Goal: Task Accomplishment & Management: Complete application form

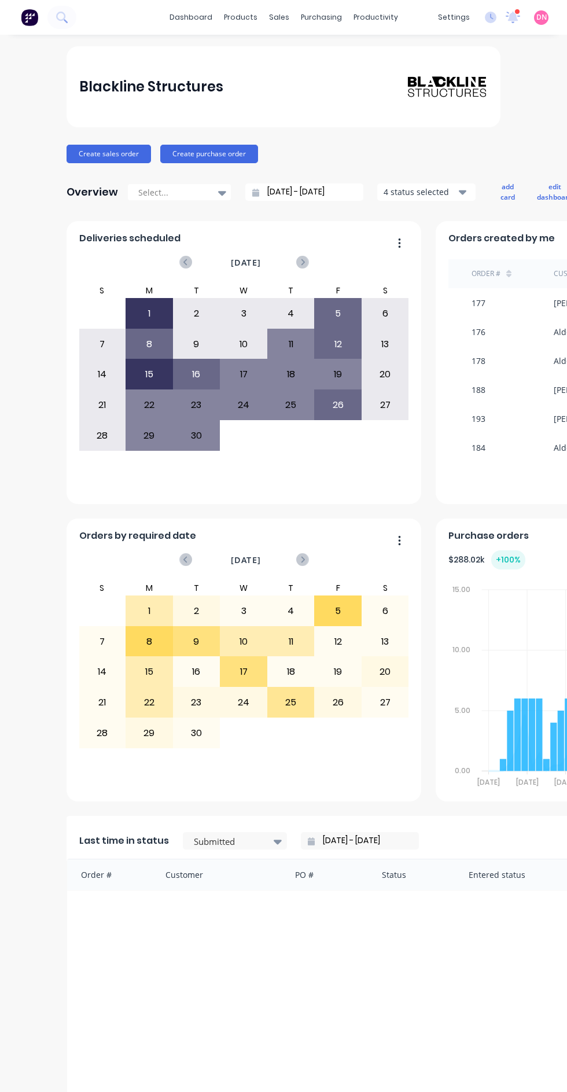
click at [334, 24] on div "purchasing" at bounding box center [321, 17] width 53 height 17
click at [403, 64] on link "Purchase Orders" at bounding box center [369, 54] width 153 height 23
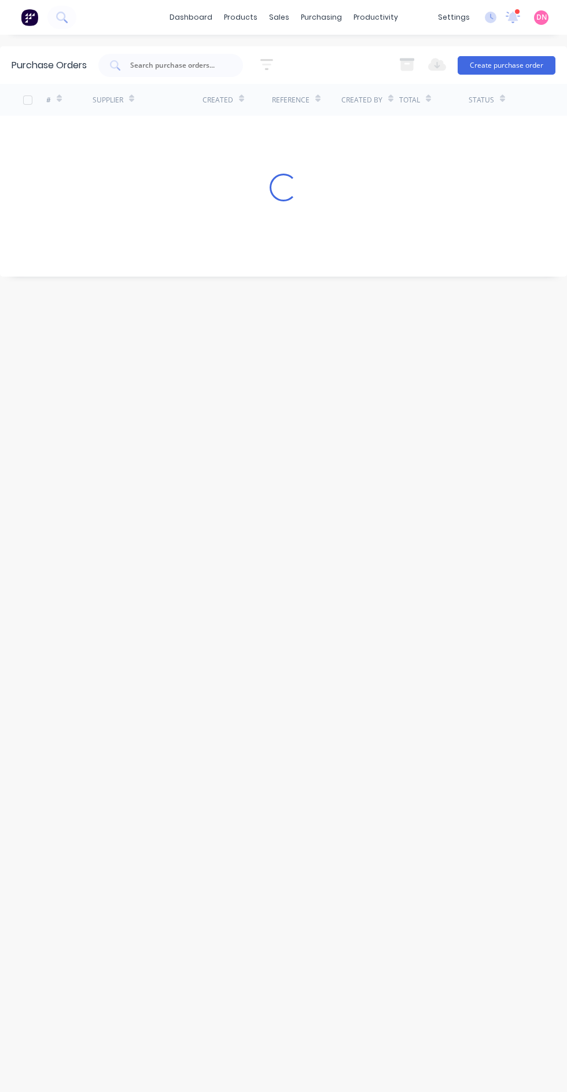
click at [522, 65] on button "Create purchase order" at bounding box center [507, 65] width 98 height 19
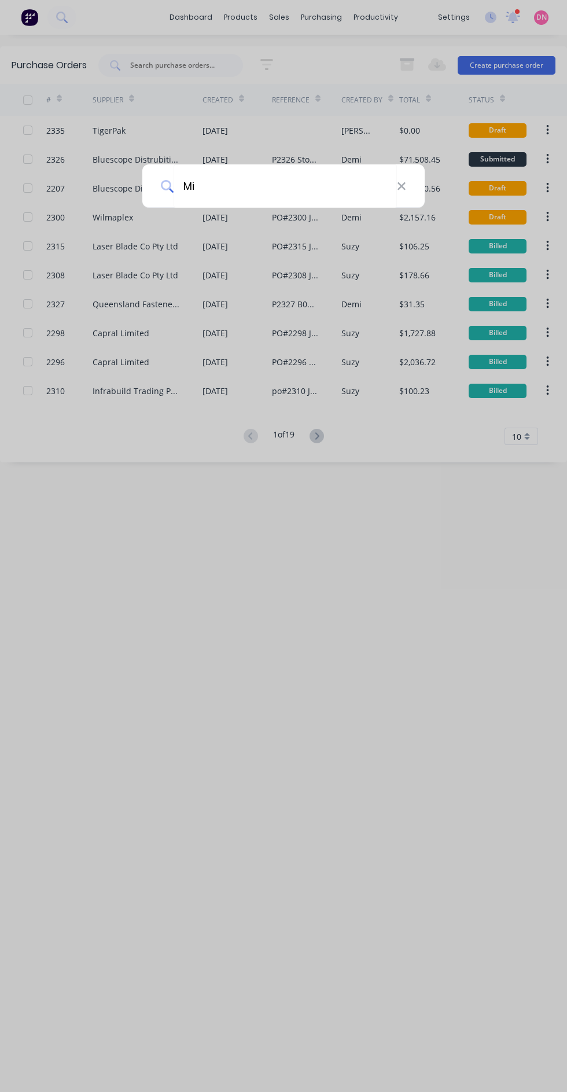
type input "Mik"
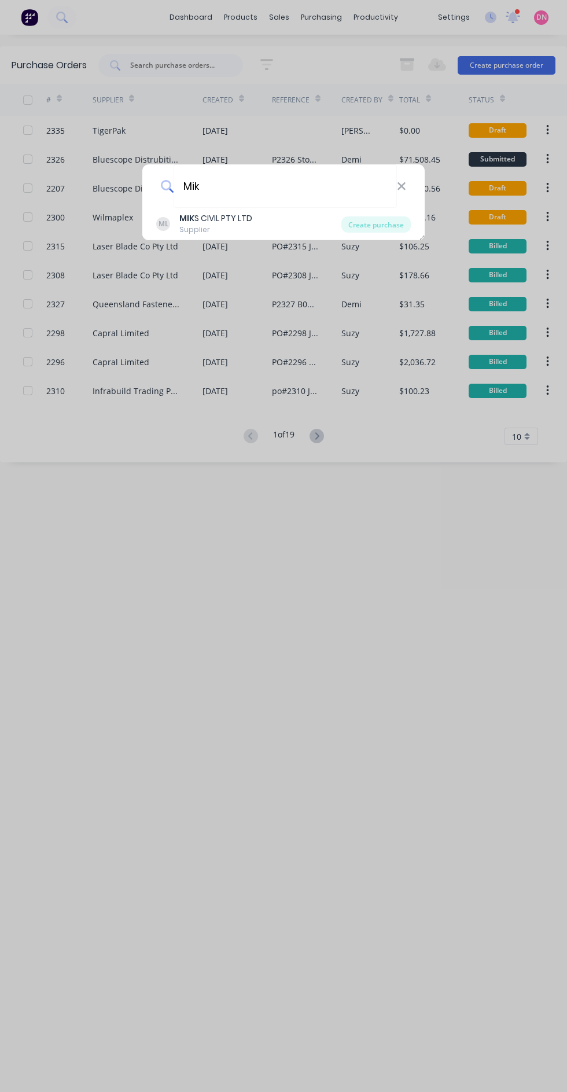
click at [396, 230] on div "Create purchase" at bounding box center [375, 224] width 69 height 16
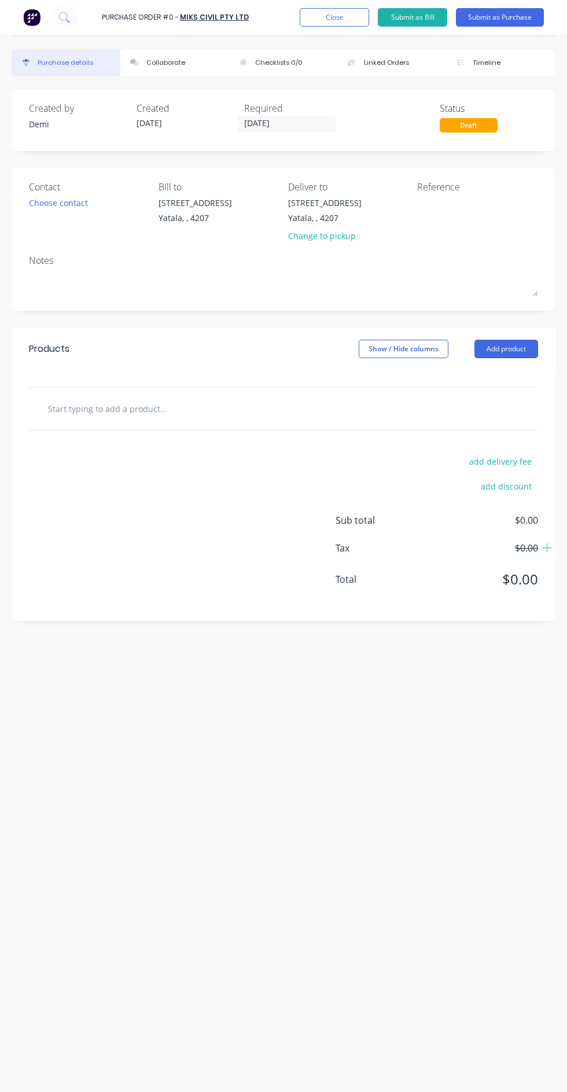
click at [189, 405] on input "text" at bounding box center [134, 408] width 174 height 23
click at [118, 408] on input "text" at bounding box center [134, 408] width 174 height 23
type input "V"
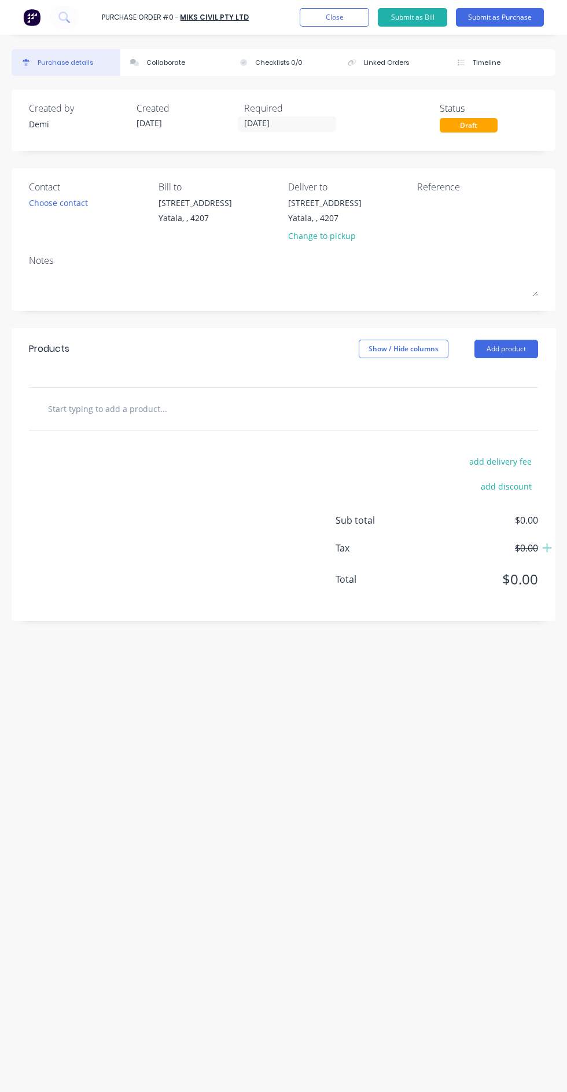
type input "V"
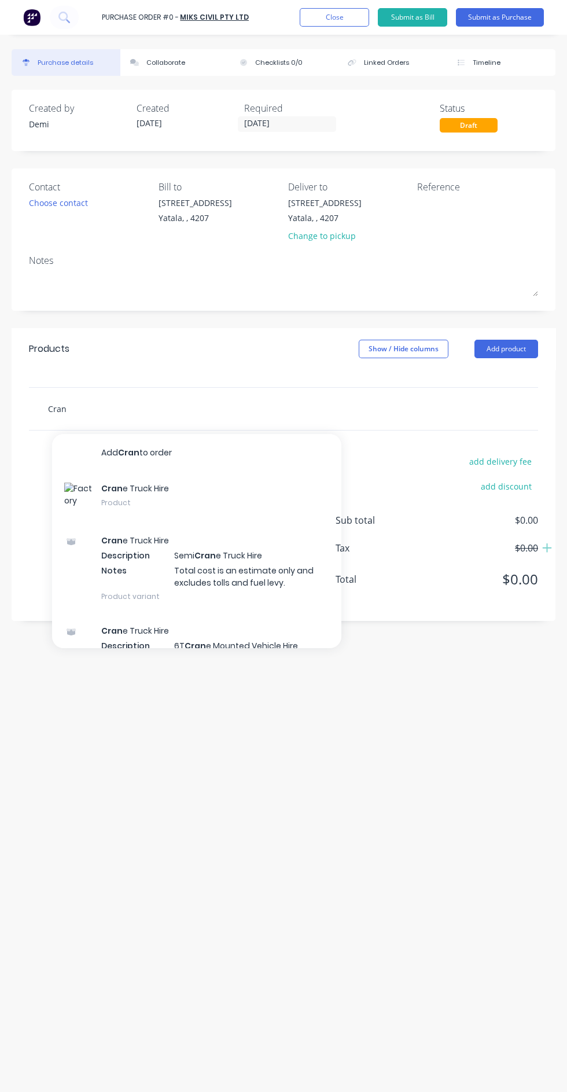
type input "Cran"
click at [226, 529] on div "Cran e Truck Hire Description Semi Cran e Truck Hire Notes Total cost is an est…" at bounding box center [196, 568] width 289 height 90
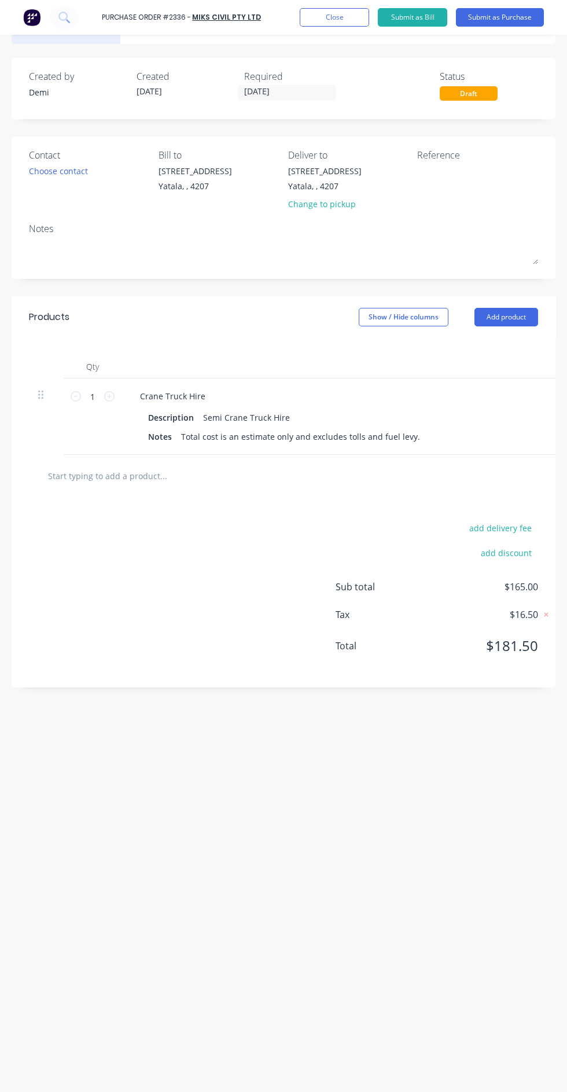
scroll to position [31, 0]
